Goal: Communication & Community: Answer question/provide support

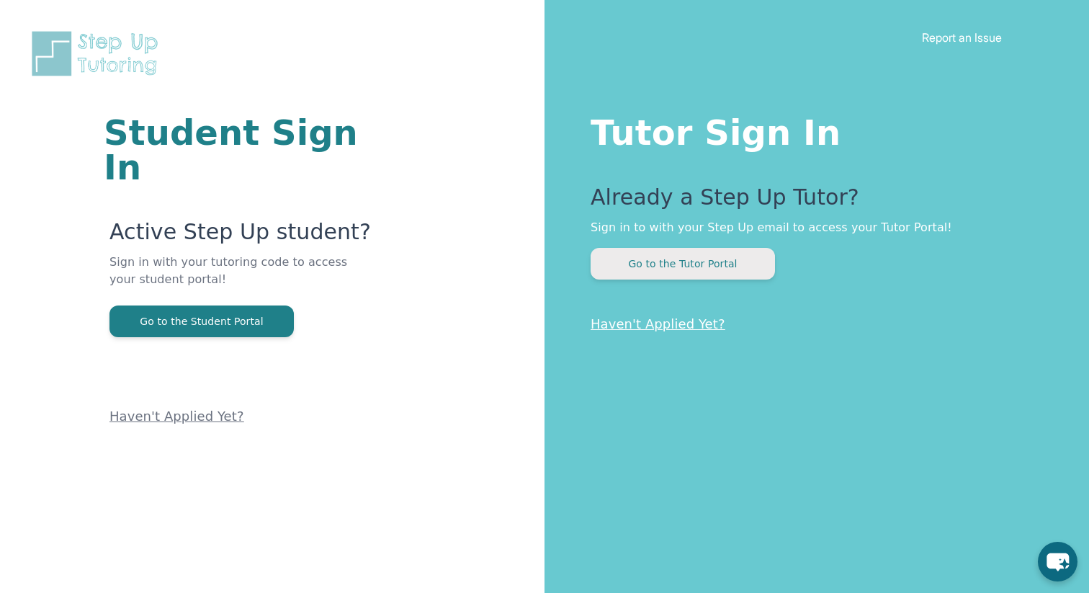
click at [664, 260] on button "Go to the Tutor Portal" at bounding box center [683, 264] width 184 height 32
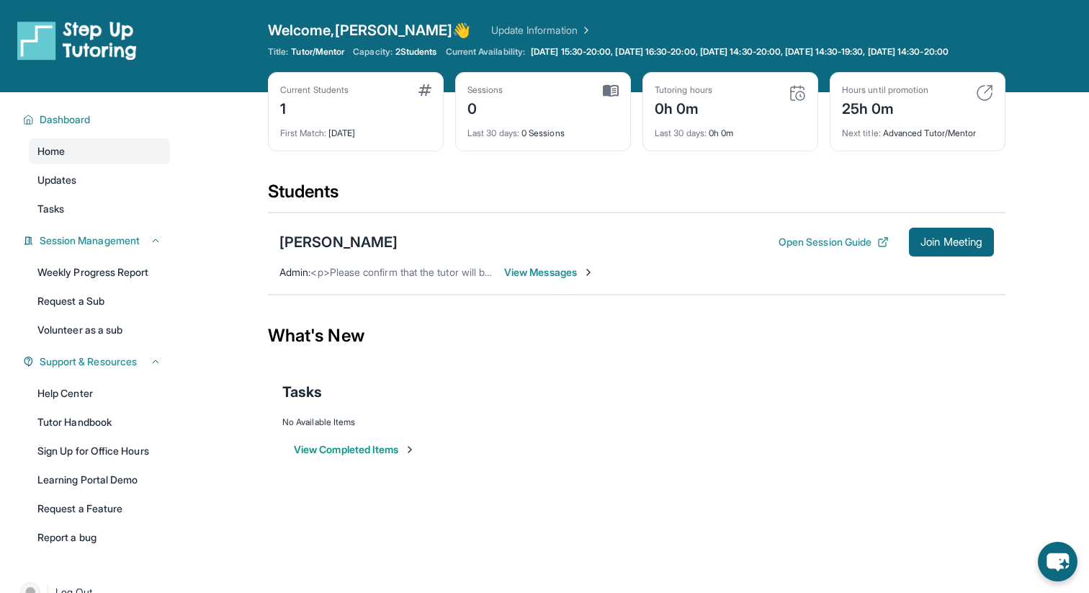
click at [533, 280] on span "View Messages" at bounding box center [549, 272] width 90 height 14
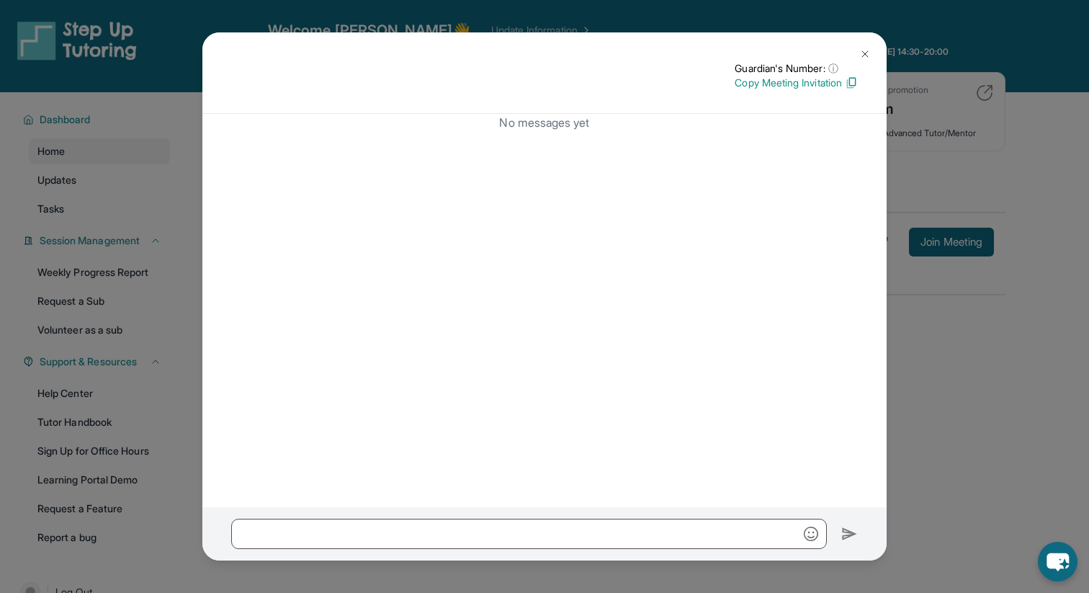
click at [866, 58] on img at bounding box center [866, 54] width 12 height 12
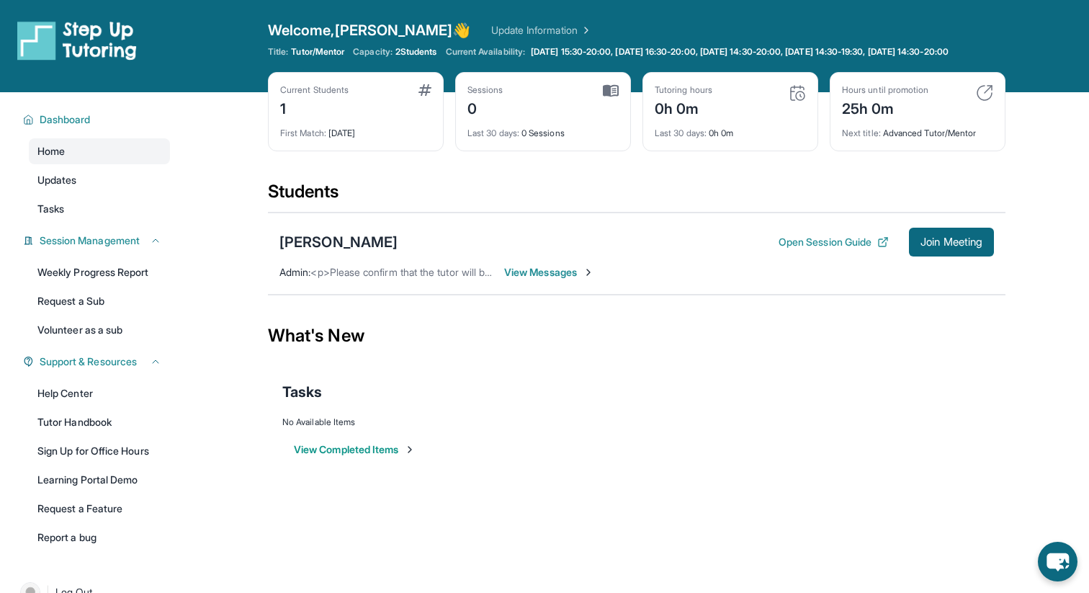
click at [591, 278] on img at bounding box center [589, 273] width 12 height 12
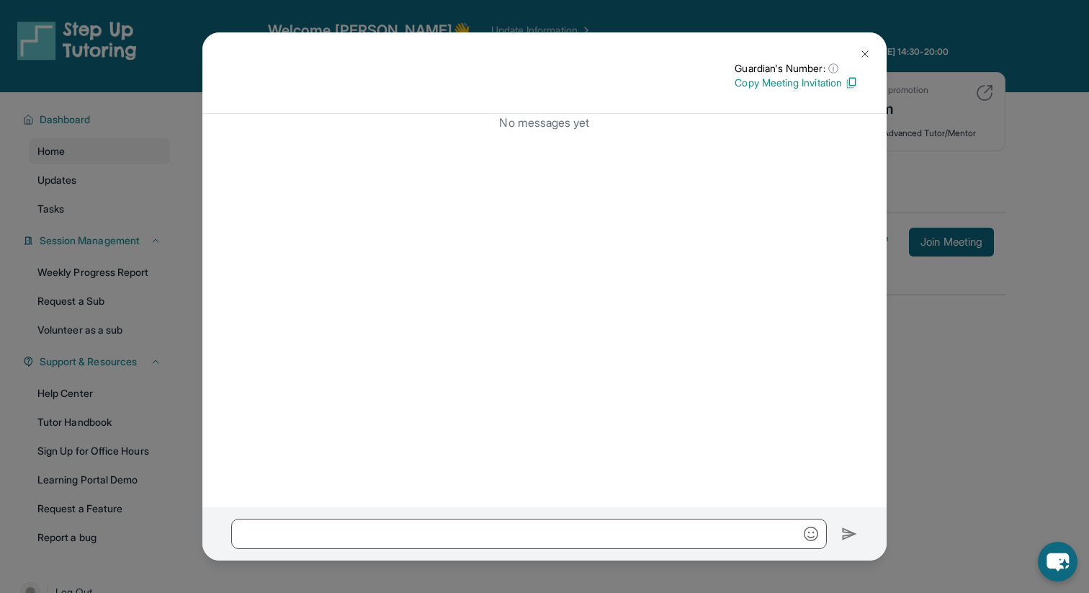
click at [870, 57] on img at bounding box center [866, 54] width 12 height 12
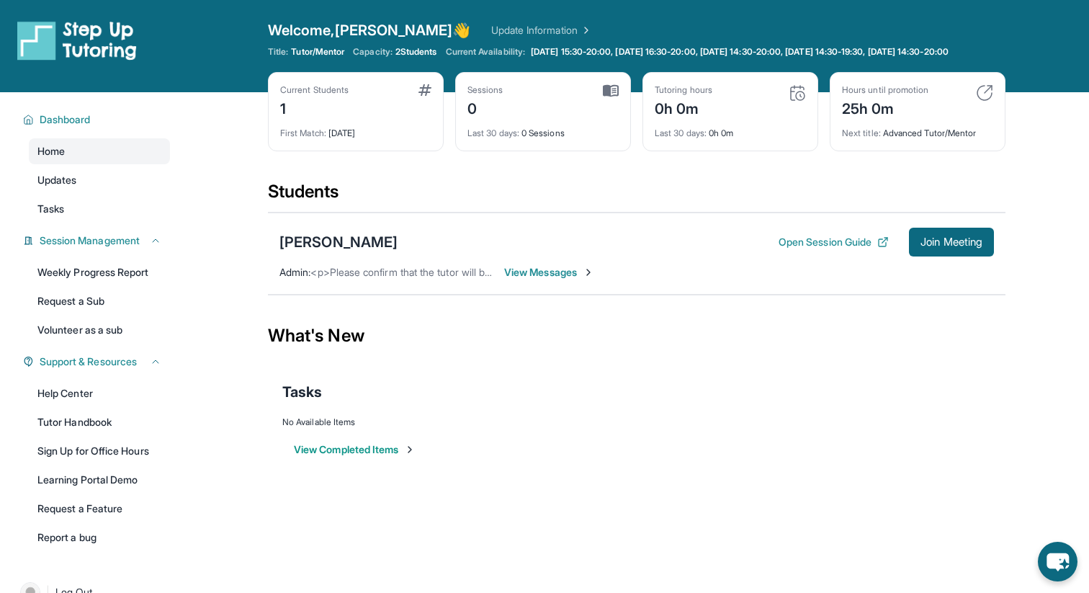
click at [476, 293] on div "[PERSON_NAME] Open Session Guide Join Meeting Admin : <p>Please confirm that th…" at bounding box center [637, 254] width 738 height 82
click at [463, 278] on span "<p>Please confirm that the tutor will be able to attend your first assigned mee…" at bounding box center [571, 272] width 520 height 12
click at [357, 252] on div "[PERSON_NAME]" at bounding box center [339, 242] width 118 height 20
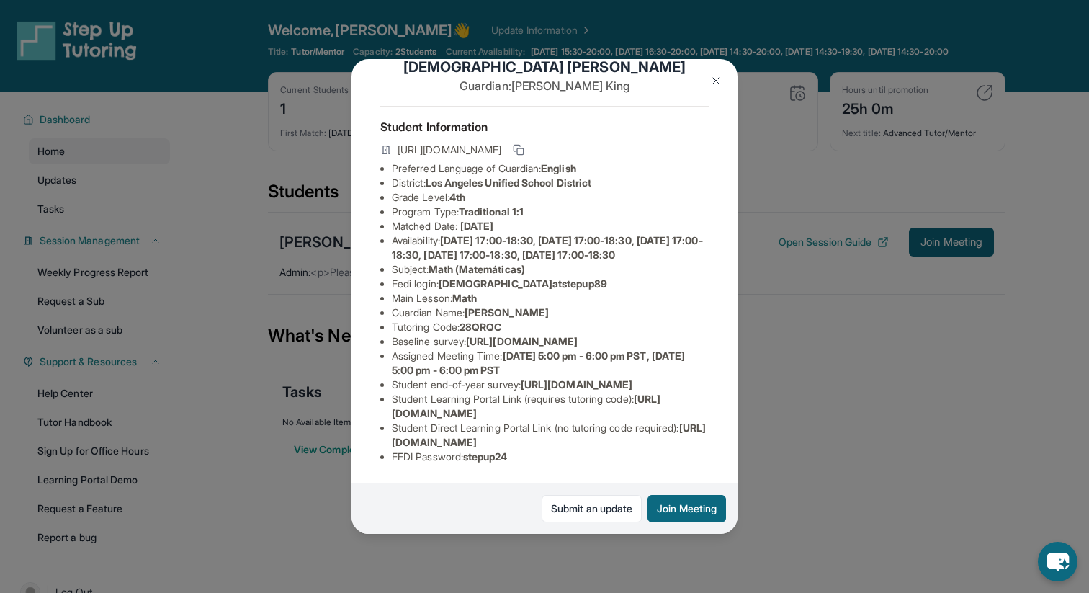
scroll to position [132, 0]
click at [714, 77] on img at bounding box center [716, 81] width 12 height 12
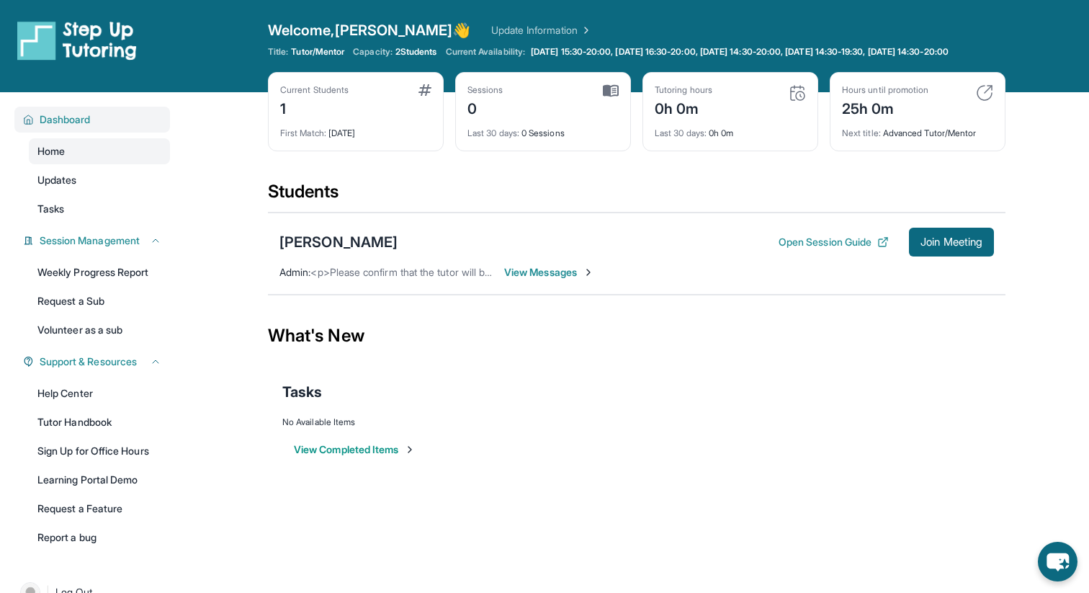
click at [84, 125] on span "Dashboard" at bounding box center [65, 119] width 51 height 14
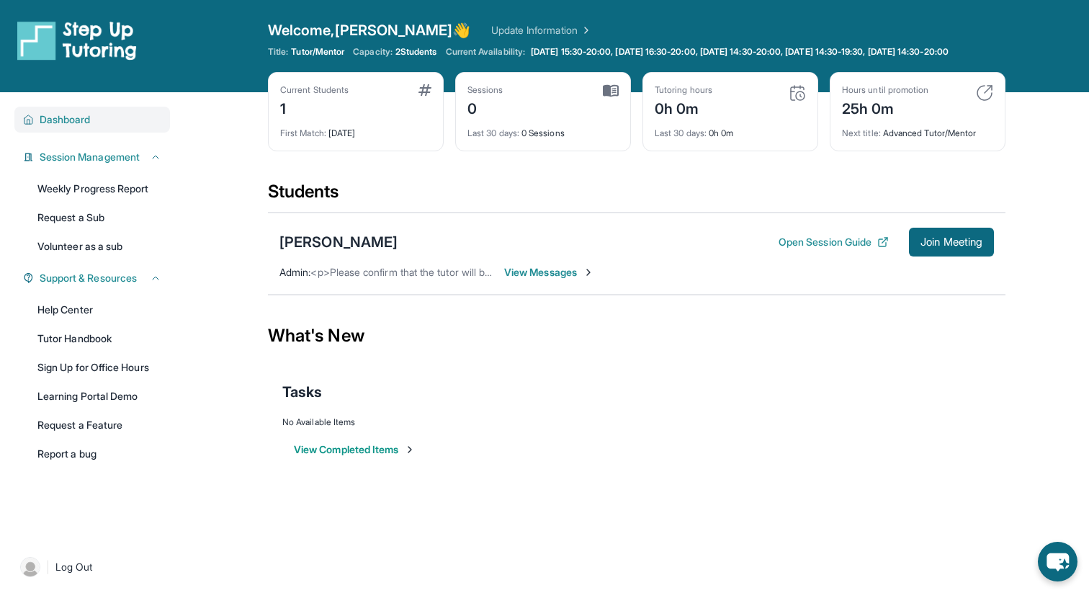
click at [91, 127] on span "Dashboard" at bounding box center [65, 119] width 51 height 14
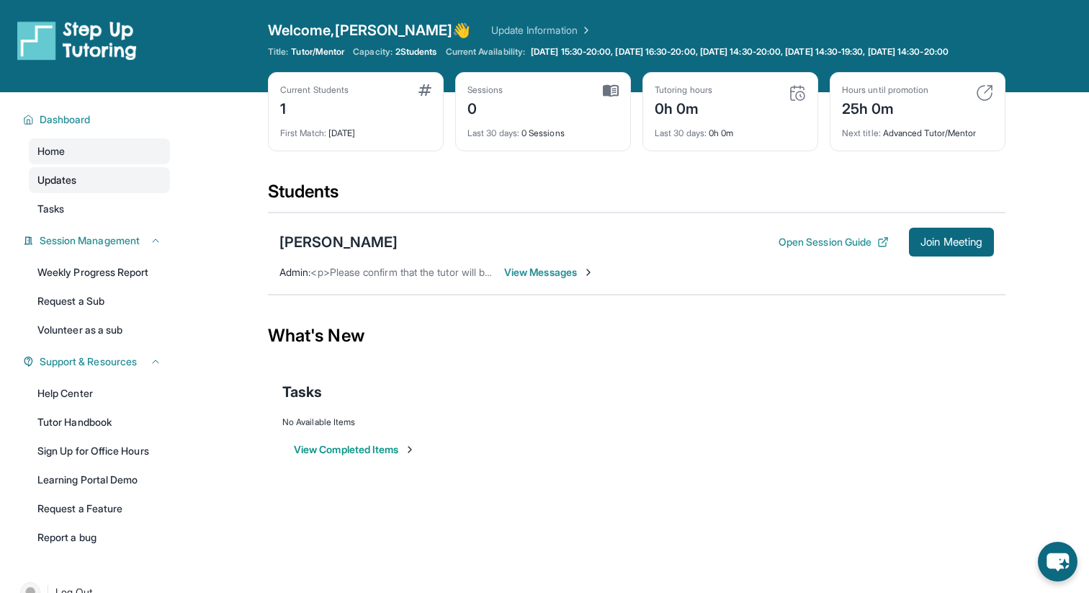
click at [117, 184] on link "Updates" at bounding box center [99, 180] width 141 height 26
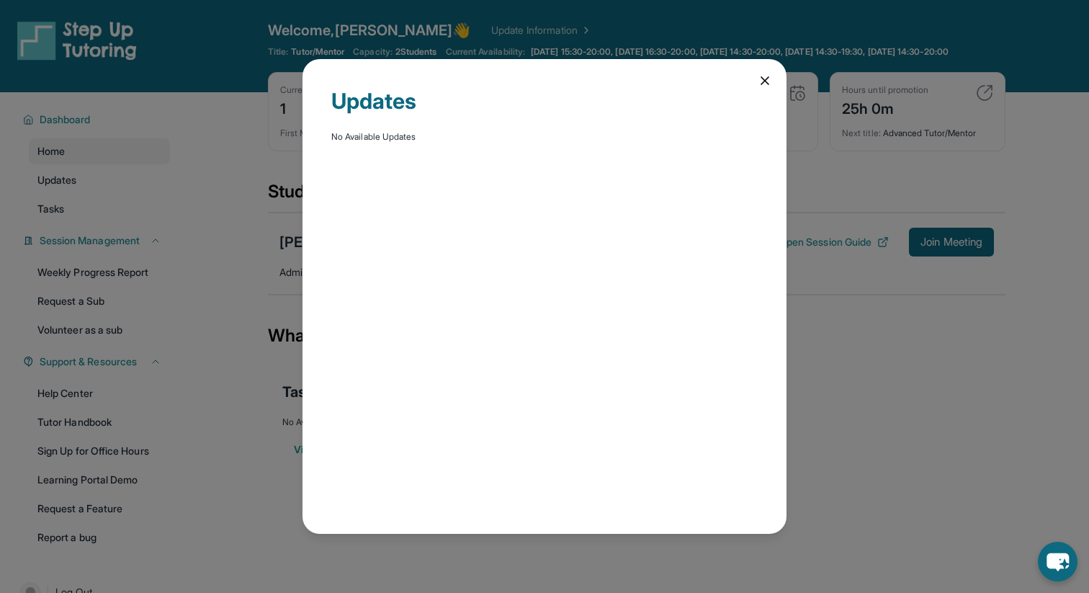
click at [772, 75] on div "Updates No Available Updates" at bounding box center [545, 296] width 484 height 474
click at [767, 80] on icon at bounding box center [765, 80] width 14 height 14
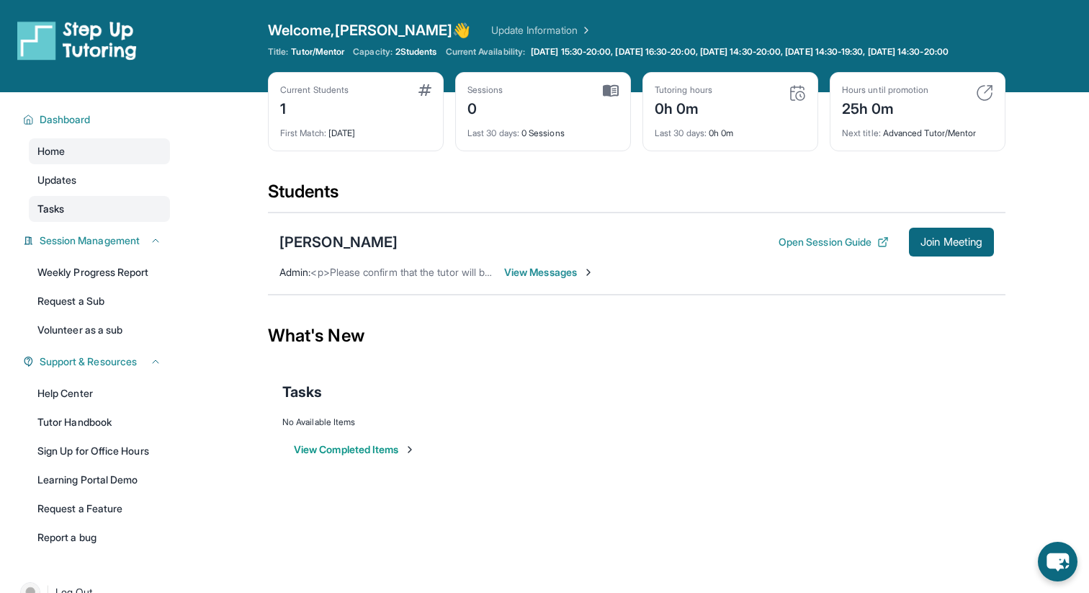
click at [133, 218] on link "Tasks" at bounding box center [99, 209] width 141 height 26
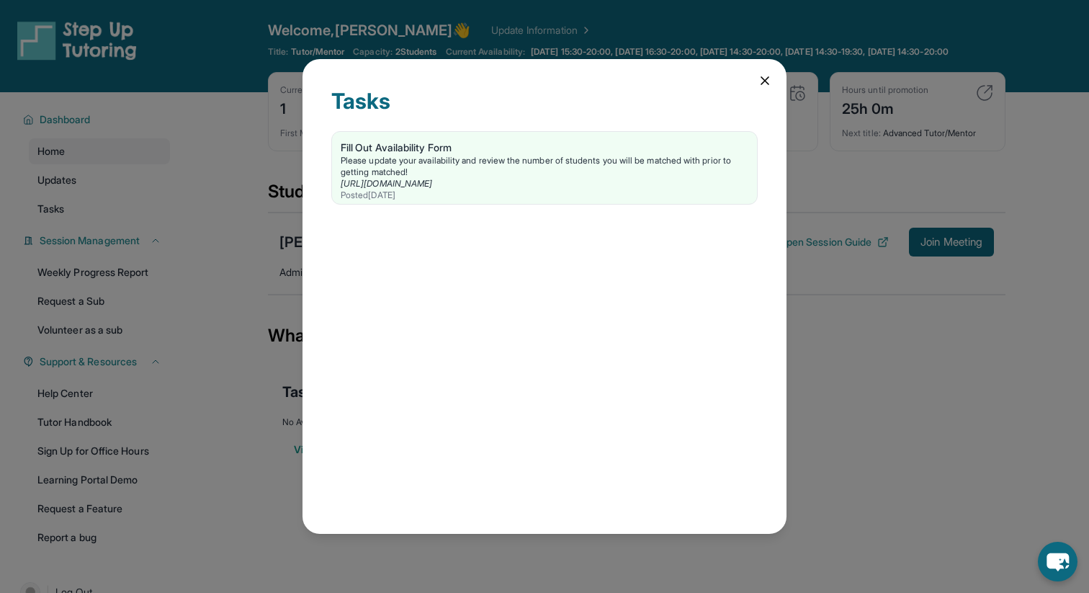
click at [771, 79] on icon at bounding box center [765, 80] width 14 height 14
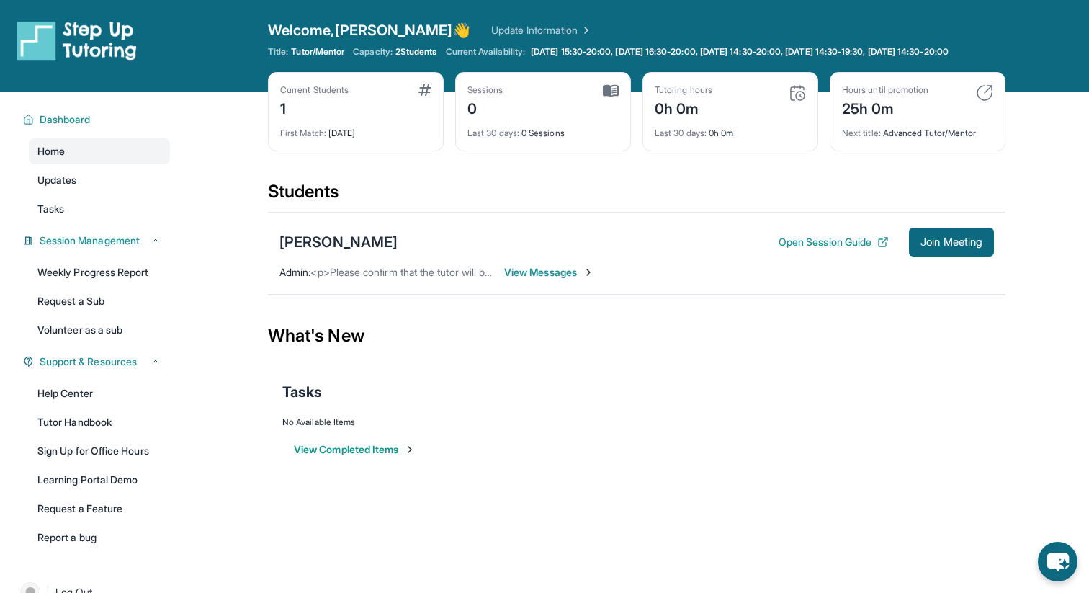
click at [550, 280] on span "View Messages" at bounding box center [549, 272] width 90 height 14
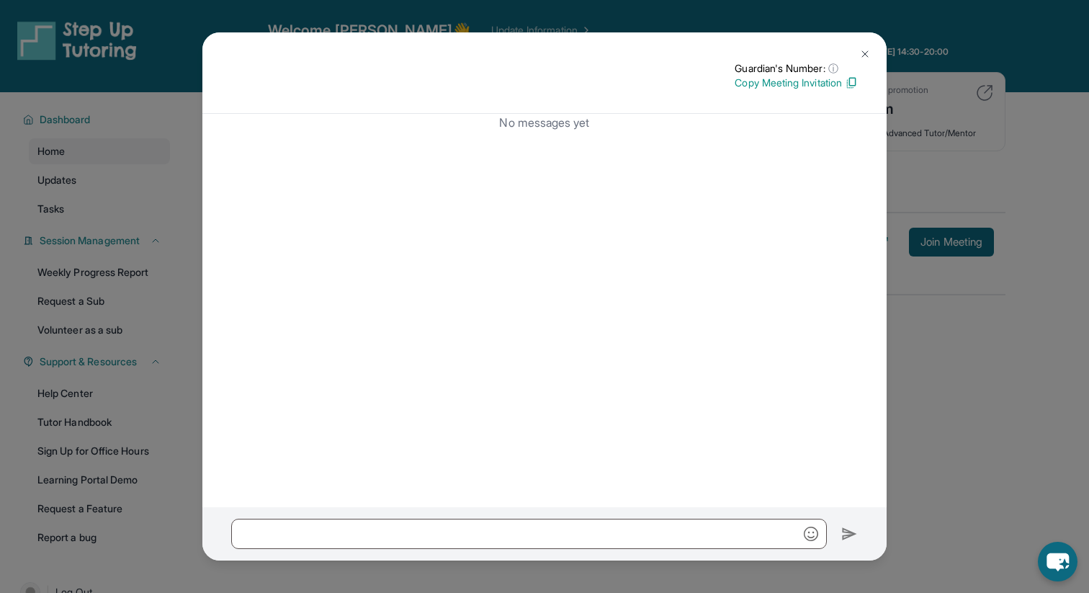
click at [863, 50] on img at bounding box center [866, 54] width 12 height 12
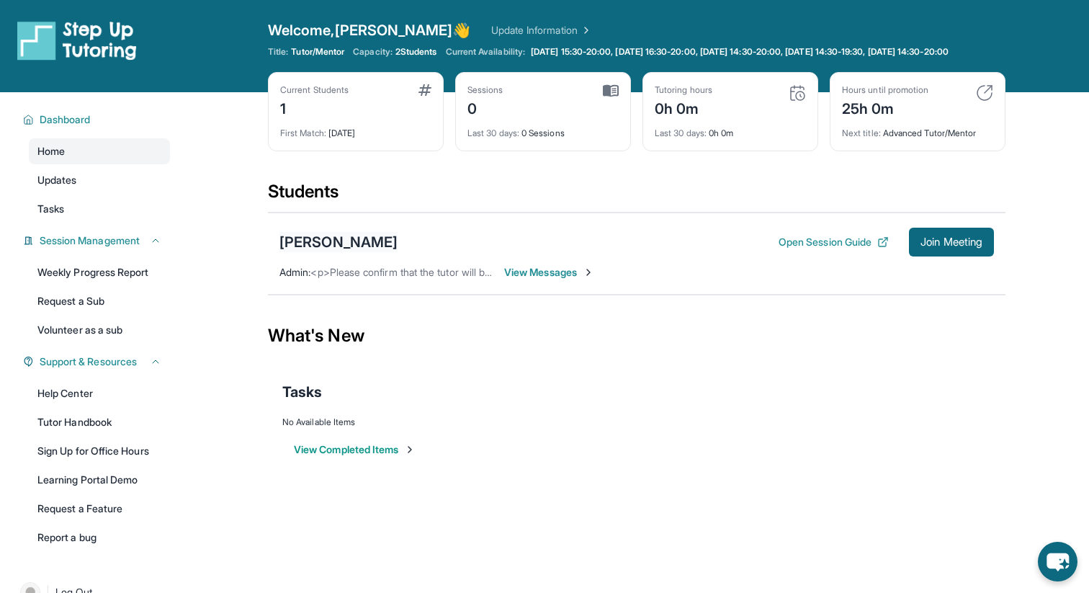
click at [321, 251] on div "[PERSON_NAME]" at bounding box center [339, 242] width 118 height 20
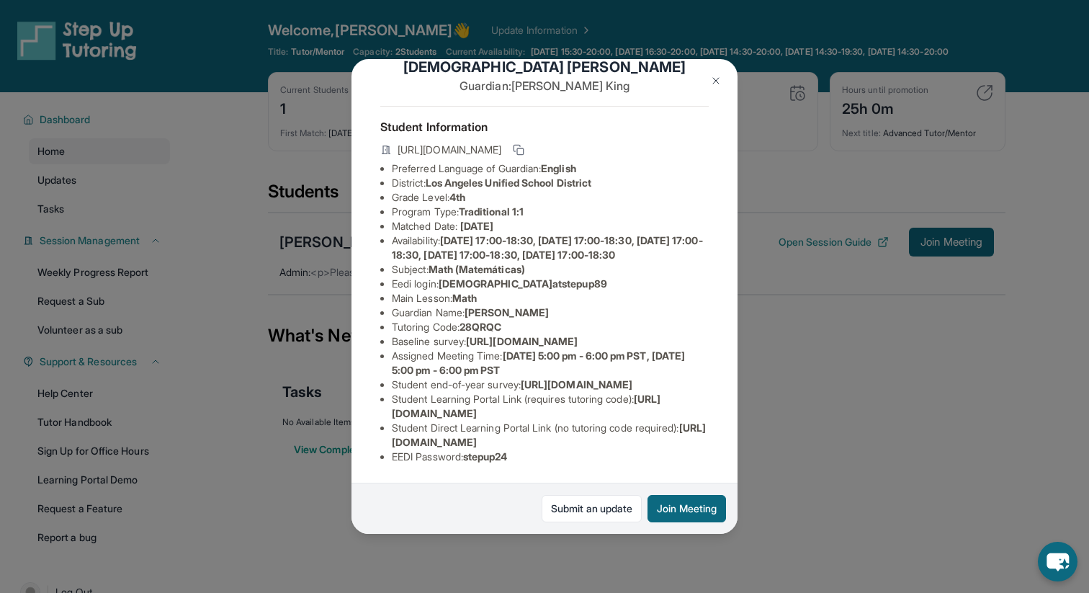
scroll to position [146, 0]
